Goal: Task Accomplishment & Management: Use online tool/utility

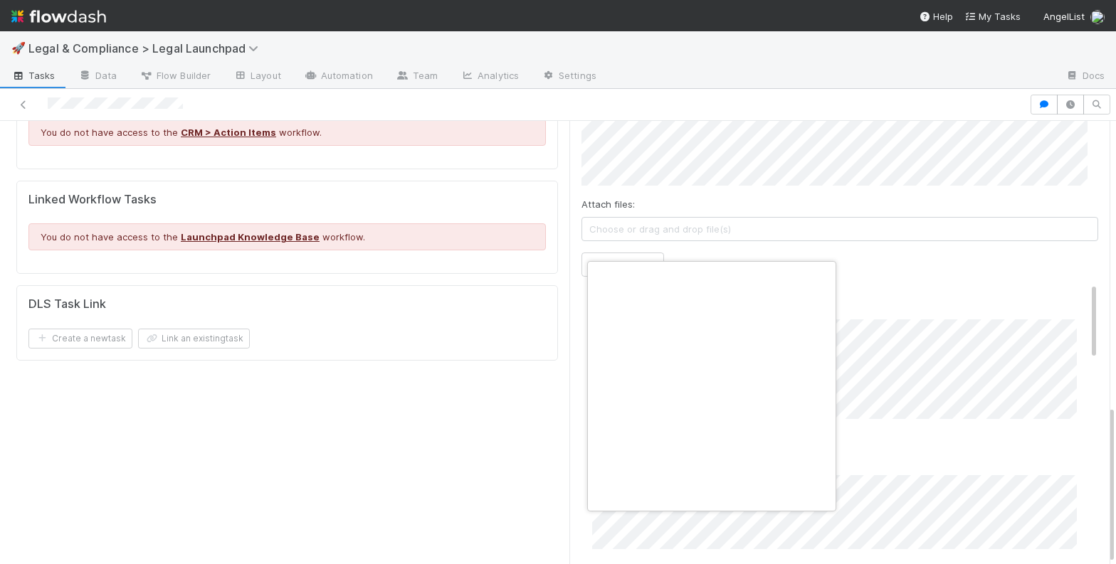
scroll to position [0, 5]
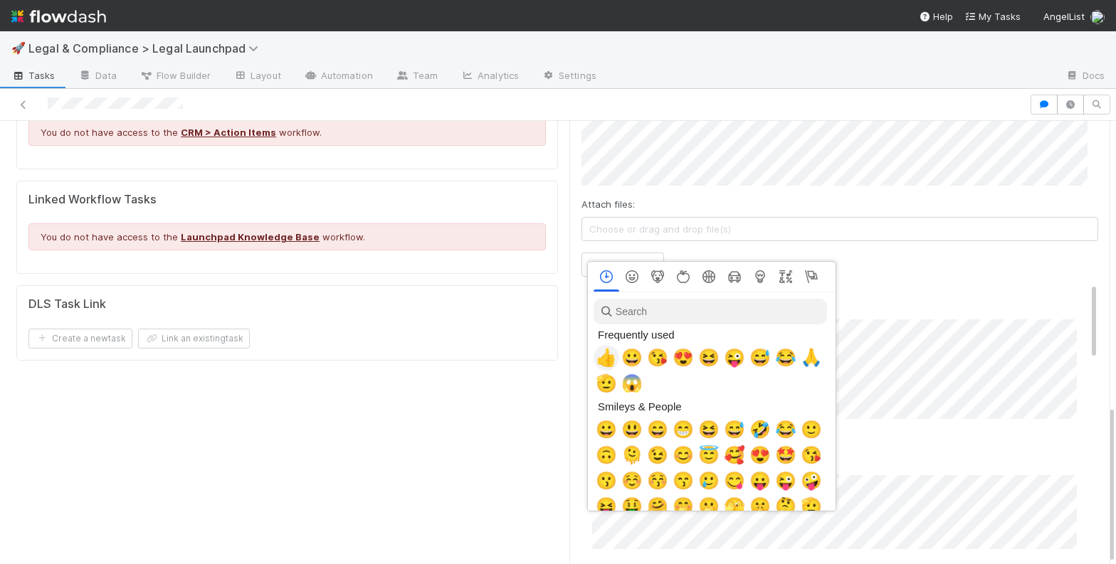
click at [606, 357] on span "👍" at bounding box center [606, 358] width 21 height 20
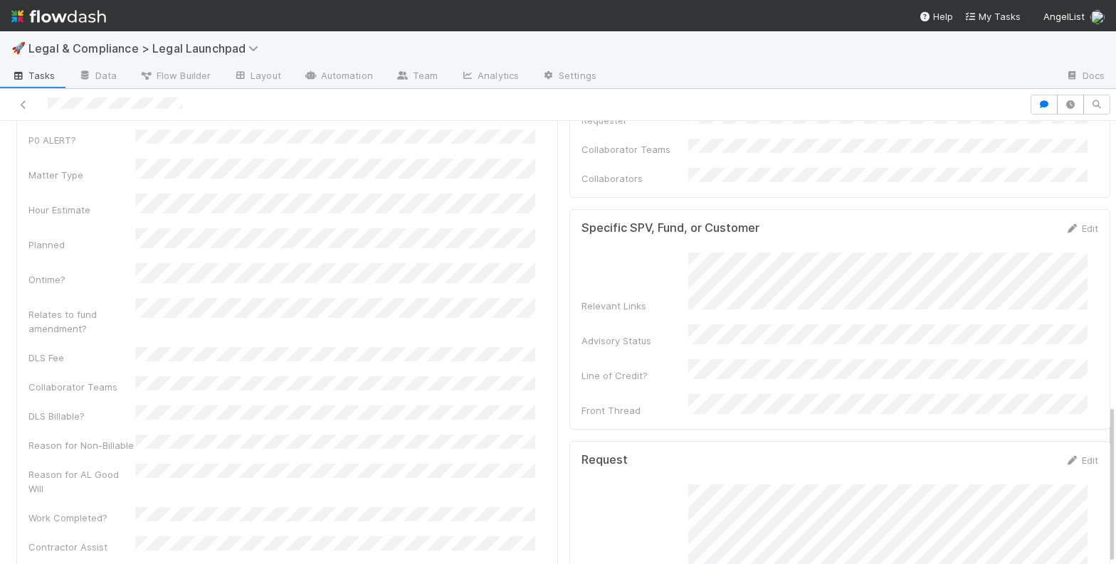
scroll to position [0, 0]
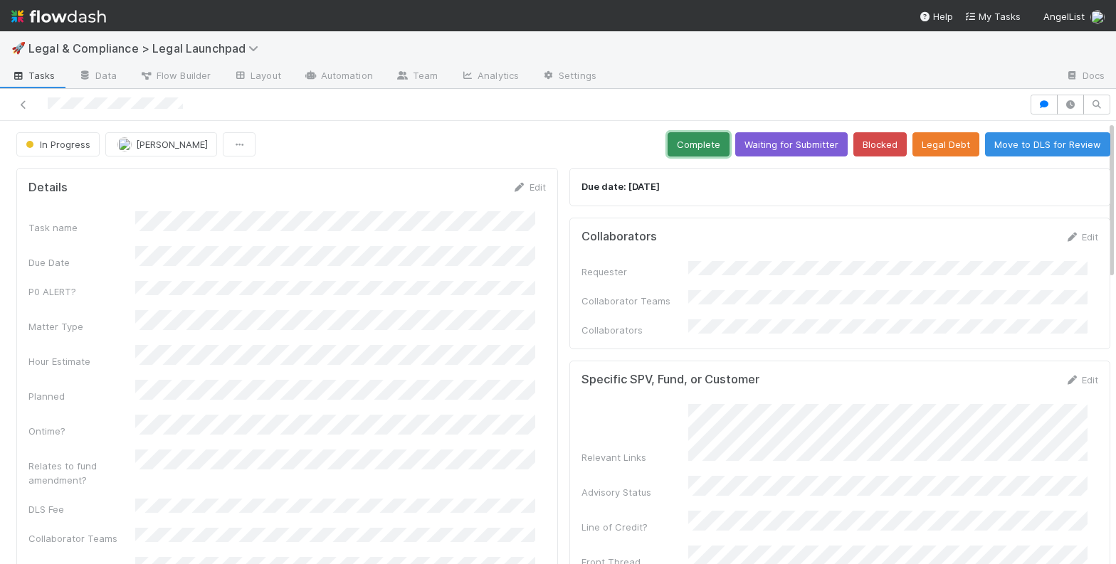
click at [678, 141] on button "Complete" at bounding box center [699, 144] width 62 height 24
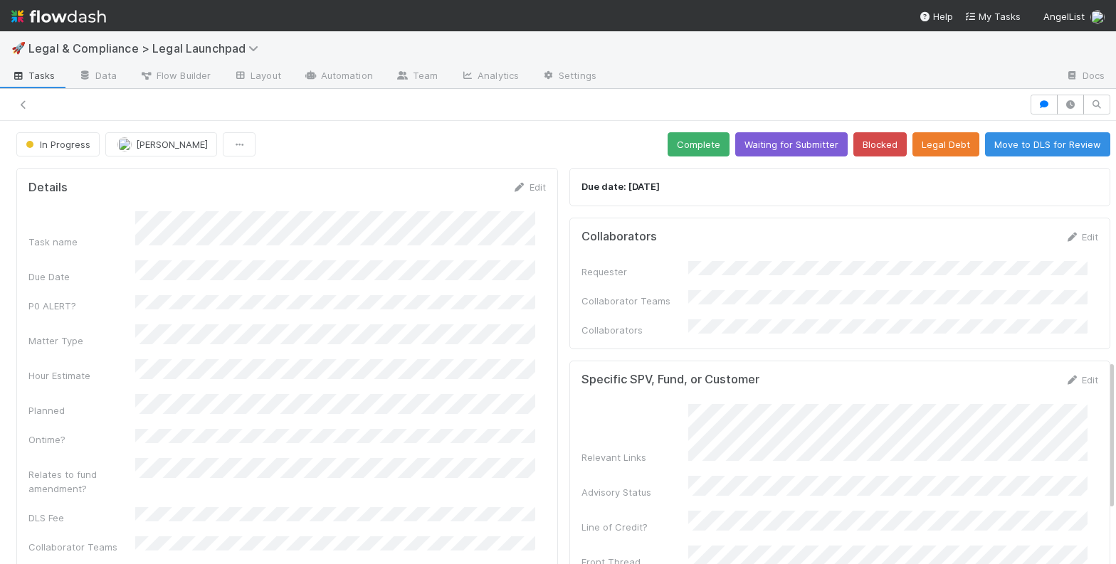
scroll to position [703, 0]
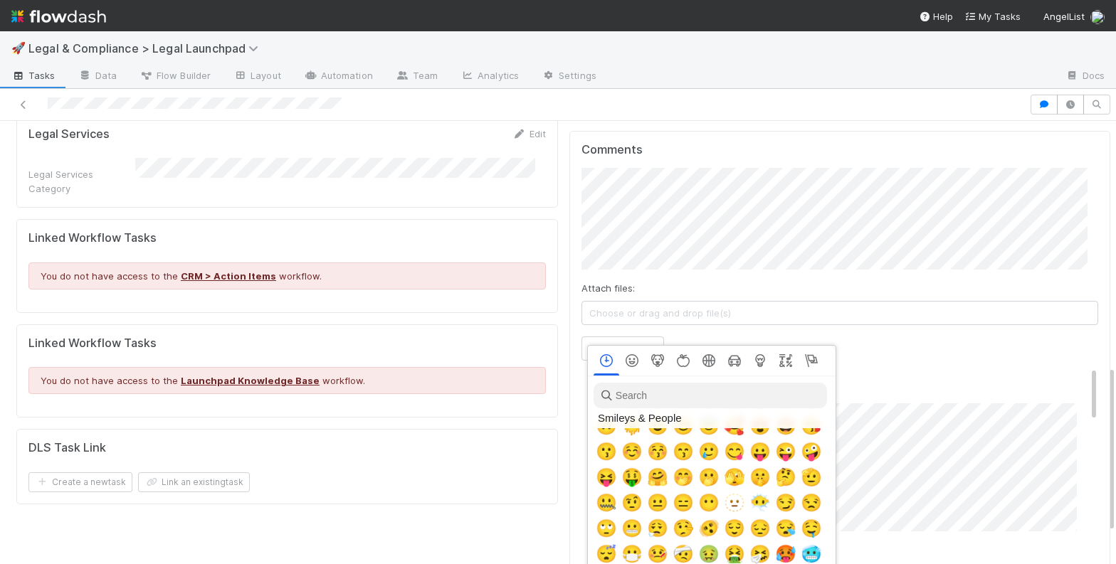
scroll to position [485, 0]
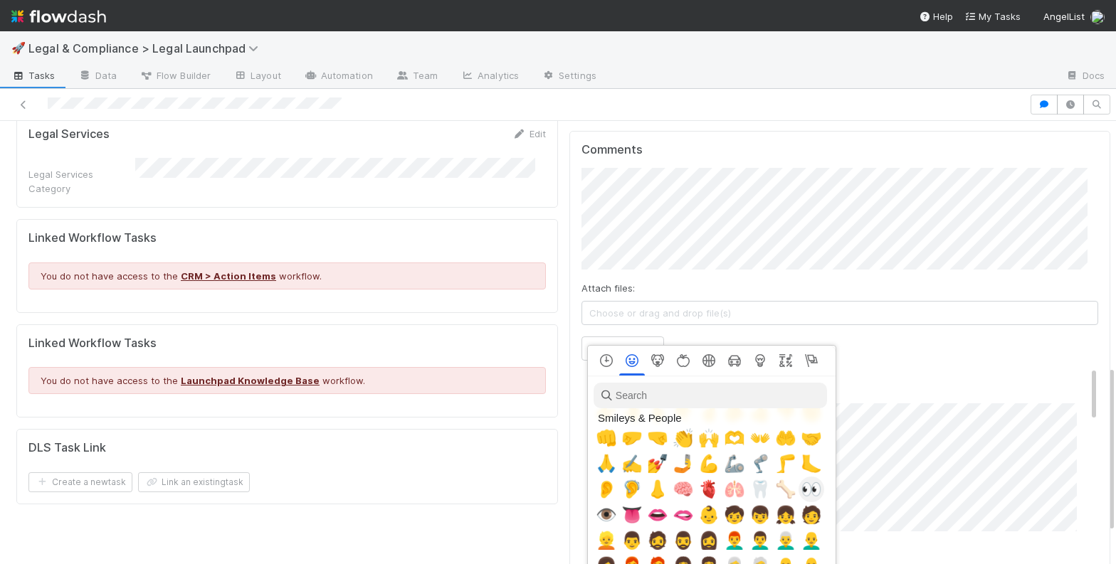
click at [799, 488] on div "👀" at bounding box center [812, 490] width 26 height 26
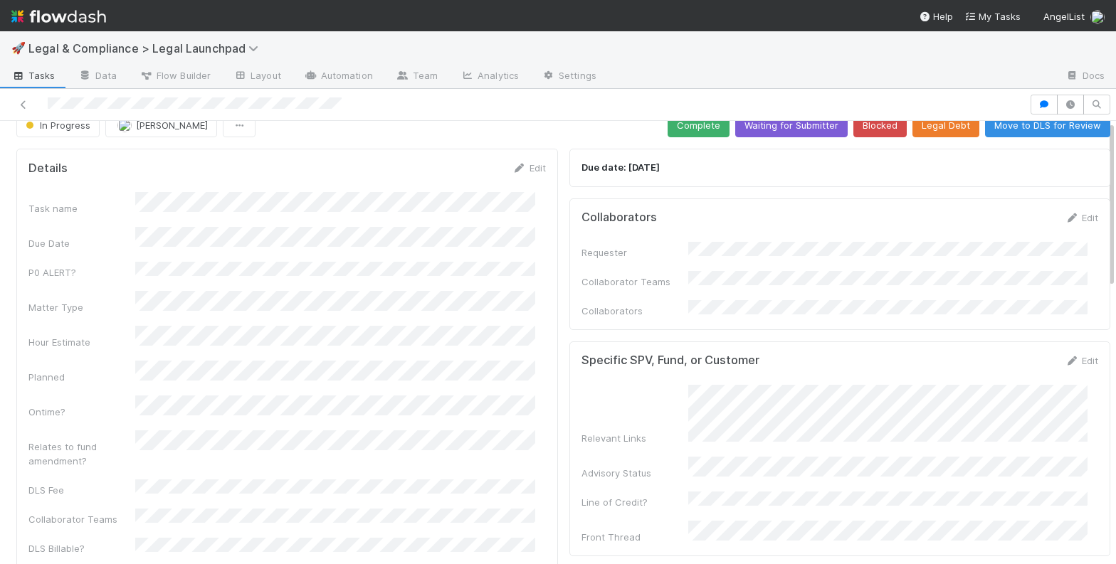
scroll to position [0, 0]
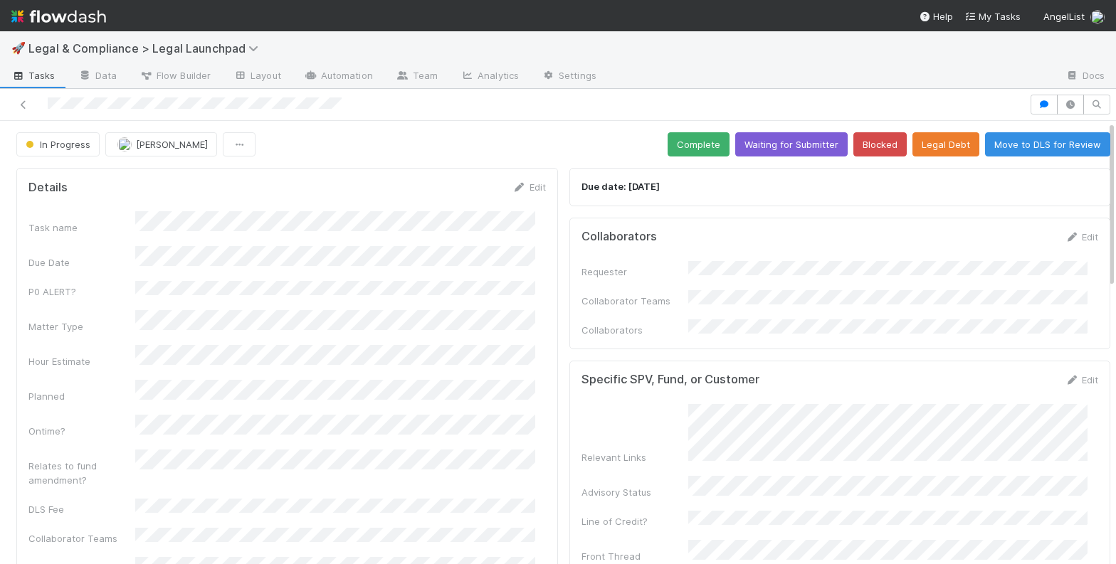
click at [540, 110] on div at bounding box center [515, 105] width 1018 height 20
